Goal: Browse casually: Explore the website without a specific task or goal

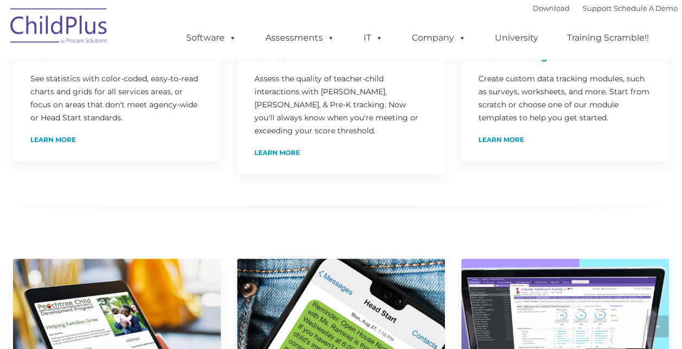
scroll to position [356, 0]
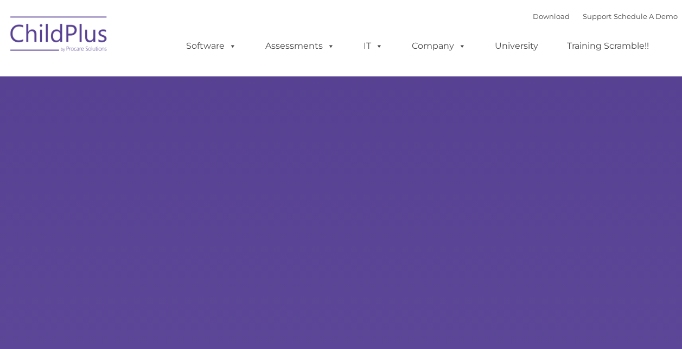
type input ""
select select "MEDIUM"
type input ""
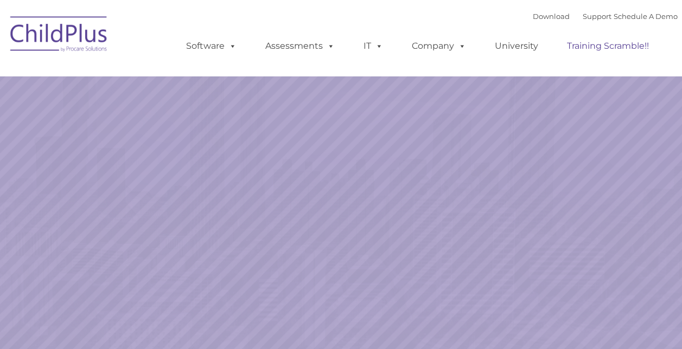
select select "MEDIUM"
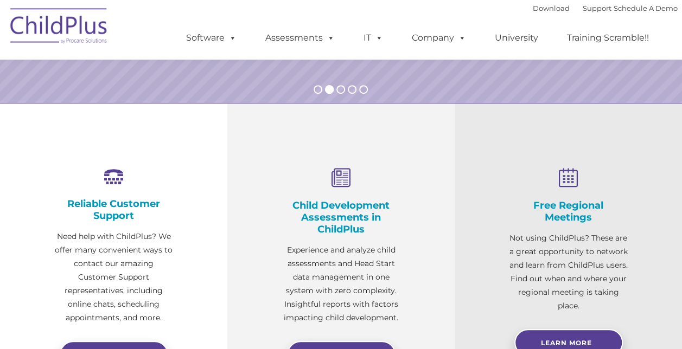
scroll to position [318, 0]
